Goal: Task Accomplishment & Management: Complete application form

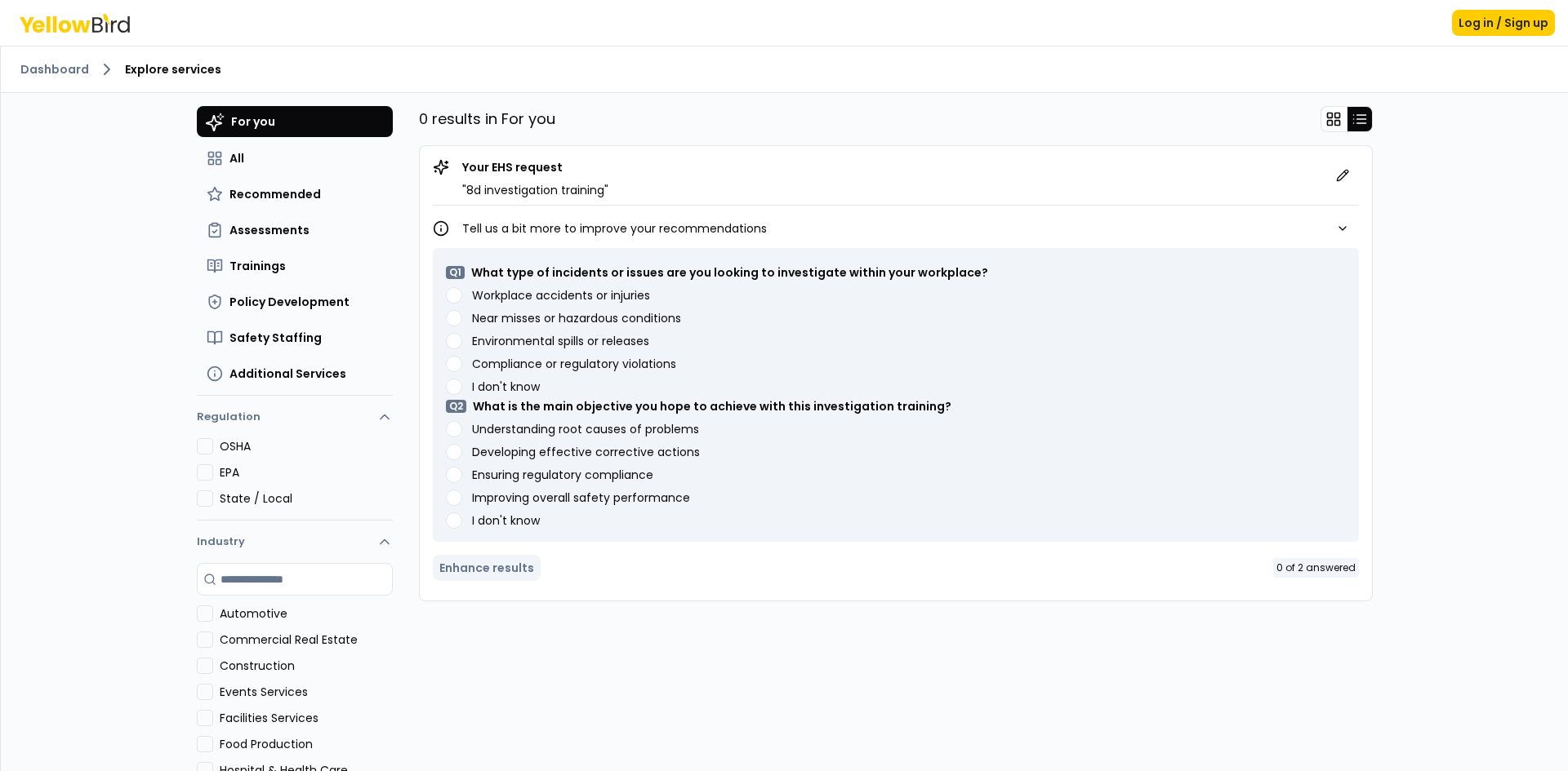
click at [240, 28] on div "Log in / Sign up" at bounding box center [784, 23] width 1568 height 46
click at [680, 51] on div "Dashboard Explore services" at bounding box center [784, 69] width 1567 height 46
drag, startPoint x: 709, startPoint y: 60, endPoint x: 716, endPoint y: 66, distance: 9.2
click at [713, 62] on div "Dashboard Explore services" at bounding box center [784, 69] width 1567 height 46
click at [719, 70] on ol "Dashboard Explore services" at bounding box center [784, 70] width 1528 height 20
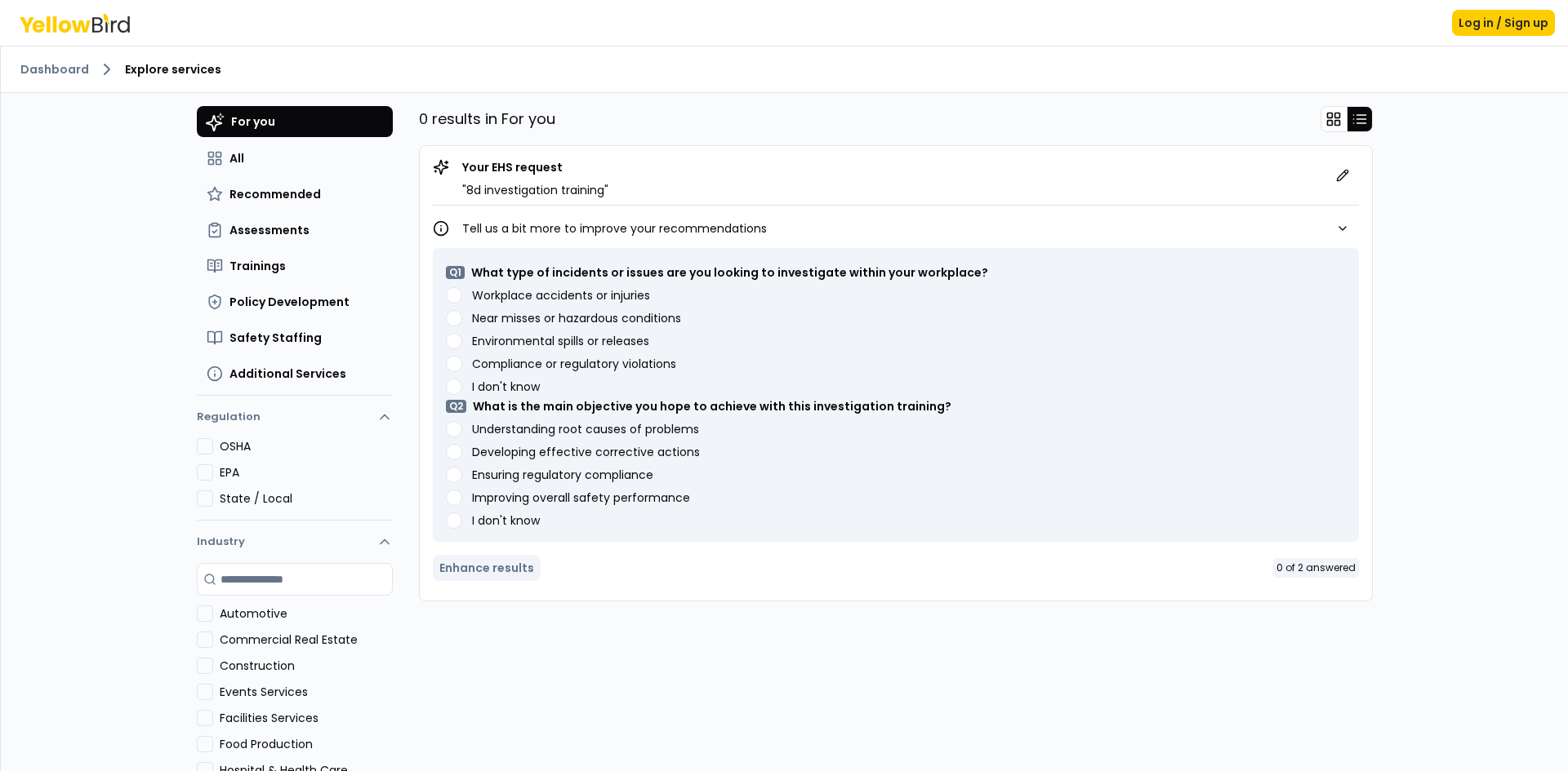
click at [156, 71] on span "Explore services" at bounding box center [173, 69] width 96 height 17
